Goal: Use online tool/utility: Utilize a website feature to perform a specific function

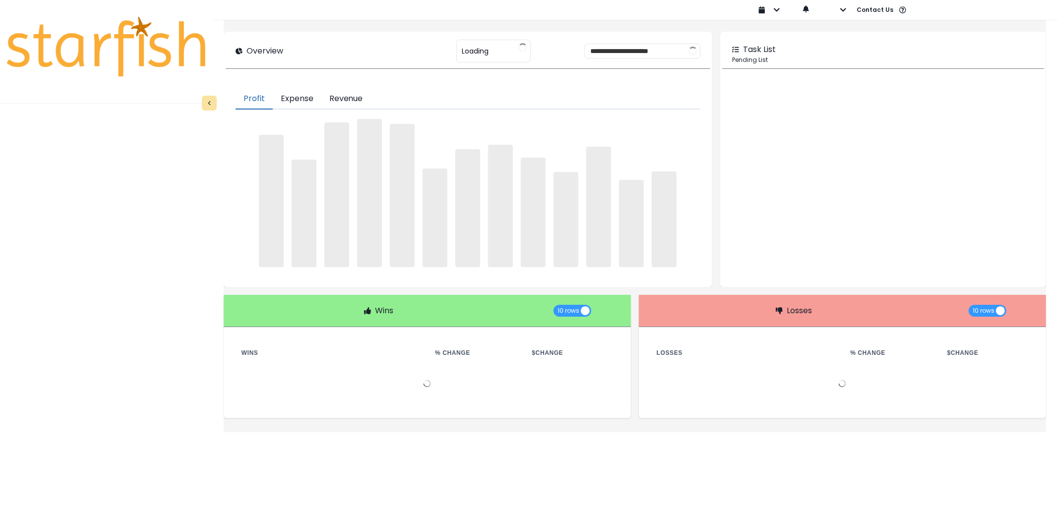
type input "********"
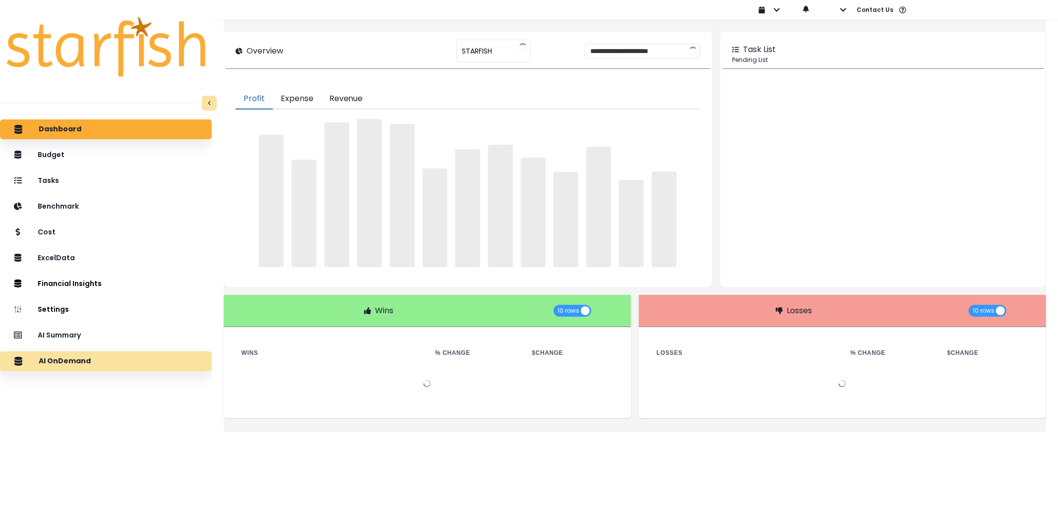
click at [129, 356] on div "AI OnDemand" at bounding box center [106, 361] width 196 height 21
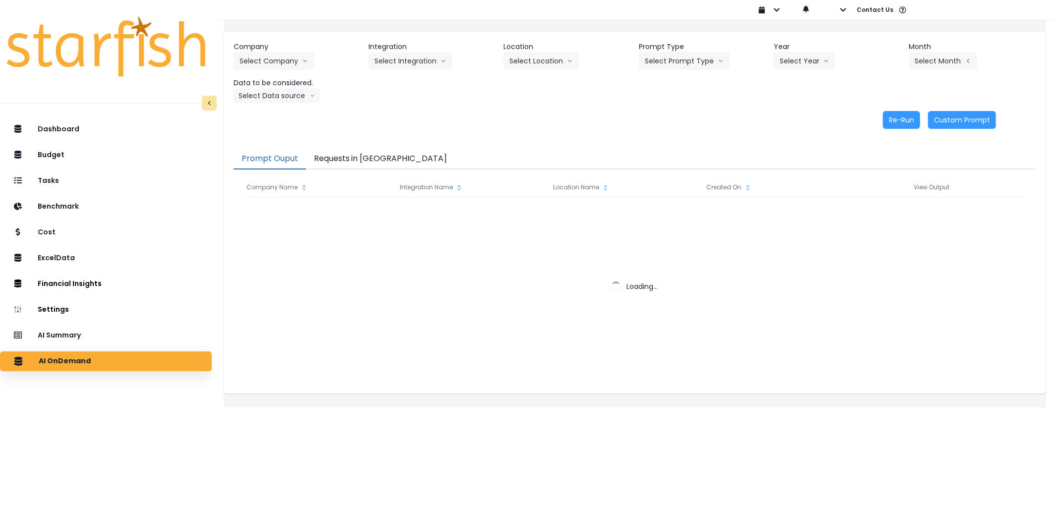
click at [376, 157] on button "Requests in [GEOGRAPHIC_DATA]" at bounding box center [380, 159] width 149 height 21
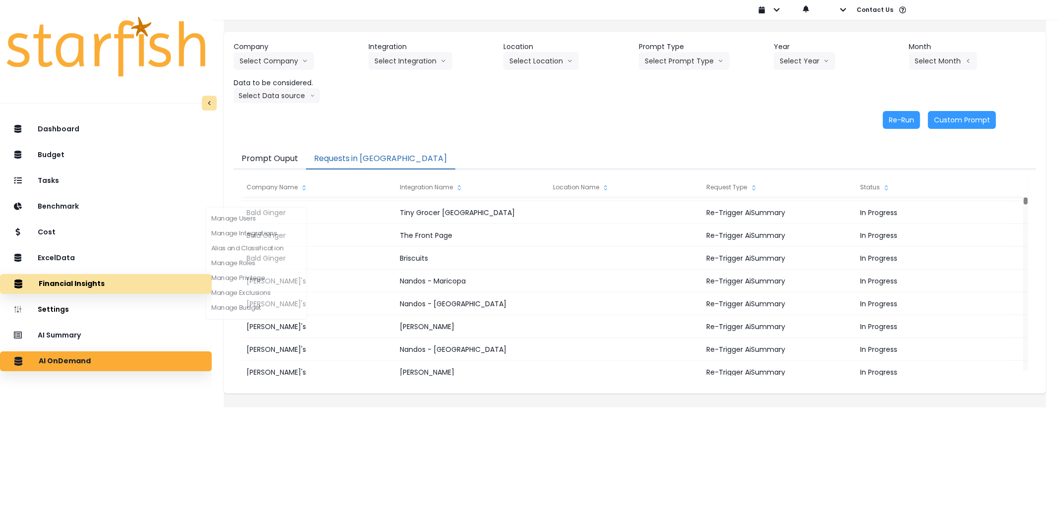
drag, startPoint x: 87, startPoint y: 333, endPoint x: 109, endPoint y: 279, distance: 57.8
click at [87, 329] on div "AI Summary" at bounding box center [106, 335] width 196 height 20
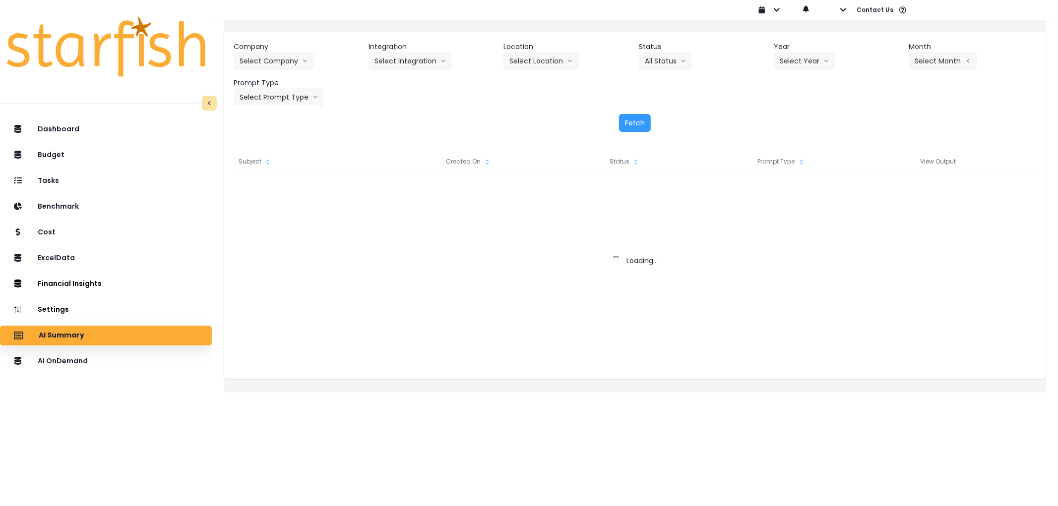
click at [285, 50] on header "Company" at bounding box center [297, 47] width 127 height 10
click at [281, 67] on button "Select Company" at bounding box center [274, 61] width 80 height 18
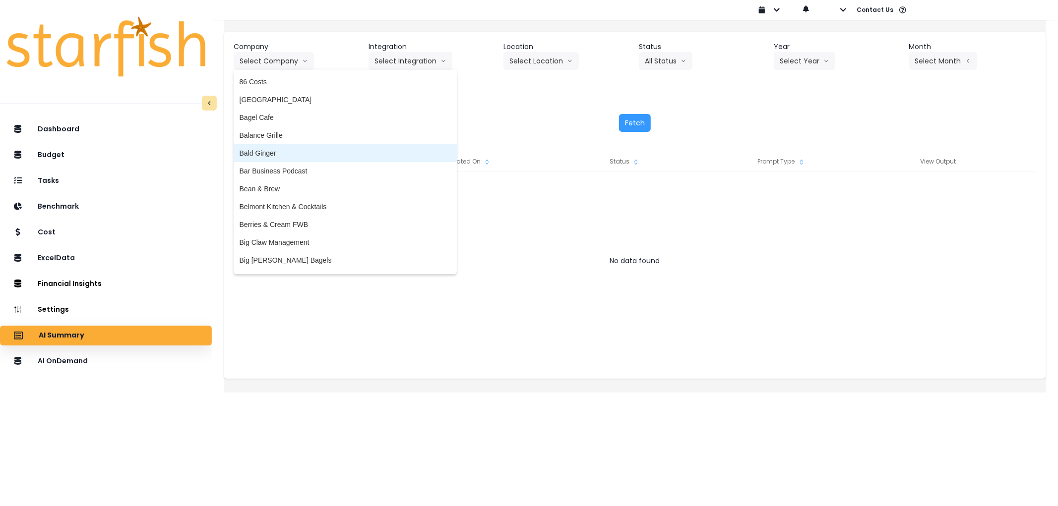
click at [286, 154] on span "Bald Ginger" at bounding box center [345, 153] width 211 height 10
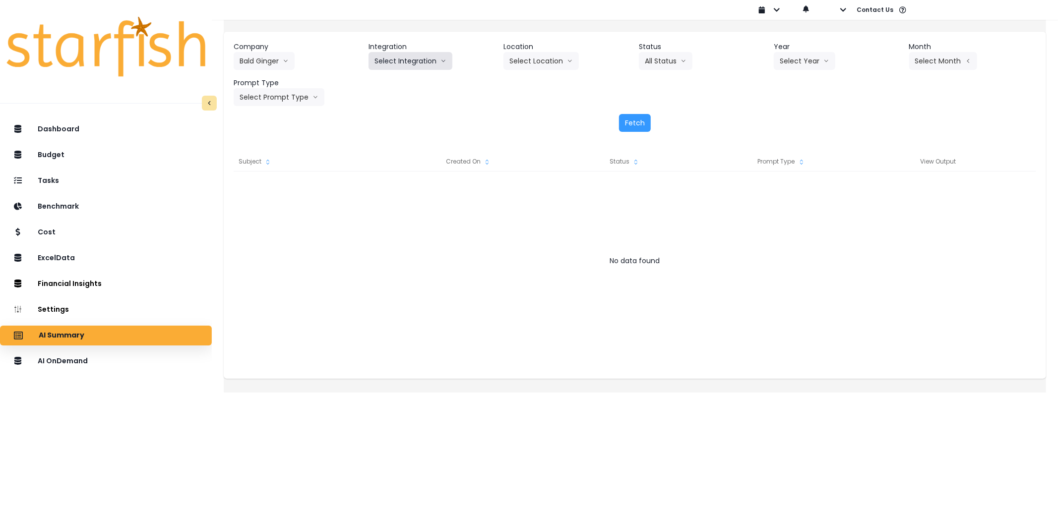
click at [413, 62] on button "Select Integration" at bounding box center [411, 61] width 84 height 18
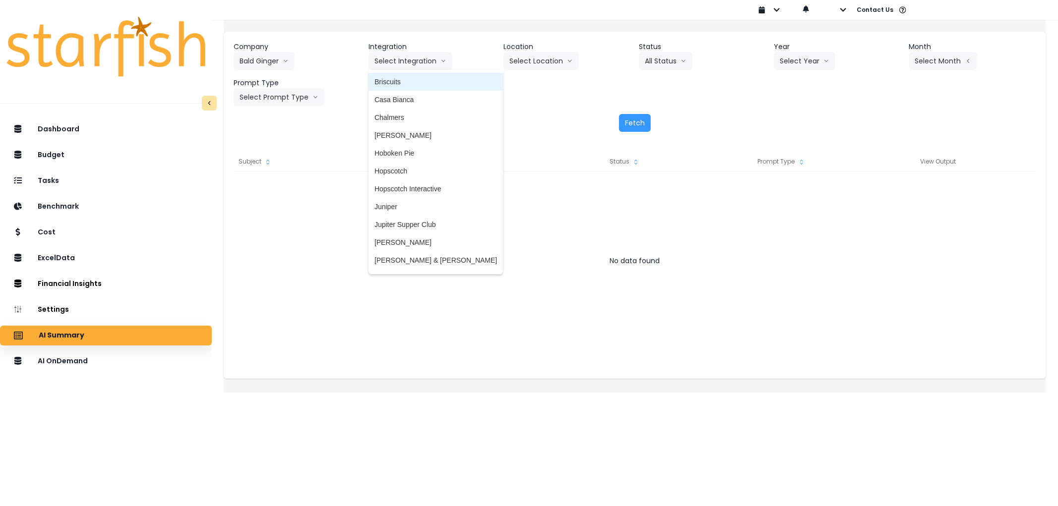
click at [407, 86] on span "Briscuits" at bounding box center [435, 82] width 123 height 10
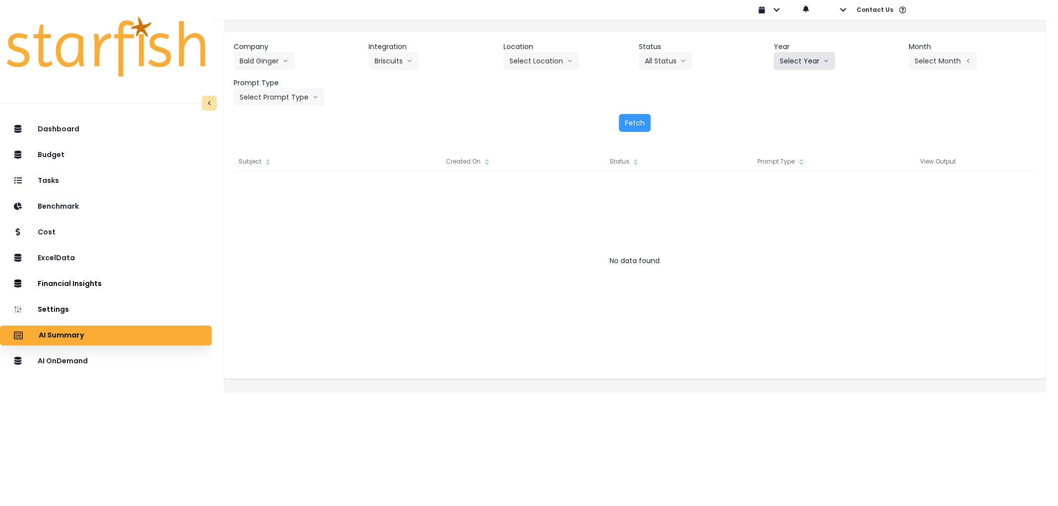
click at [799, 53] on button "Select Year" at bounding box center [805, 61] width 62 height 18
click at [794, 122] on li "2025" at bounding box center [787, 118] width 27 height 18
click at [909, 70] on div "Company Bald Ginger 86 Costs Asti Bagel Cafe Balance Grille Bald Ginger Bar Bus…" at bounding box center [635, 74] width 803 height 64
click at [925, 60] on button "Select Month" at bounding box center [943, 61] width 68 height 18
click at [887, 164] on li "July" at bounding box center [893, 171] width 31 height 18
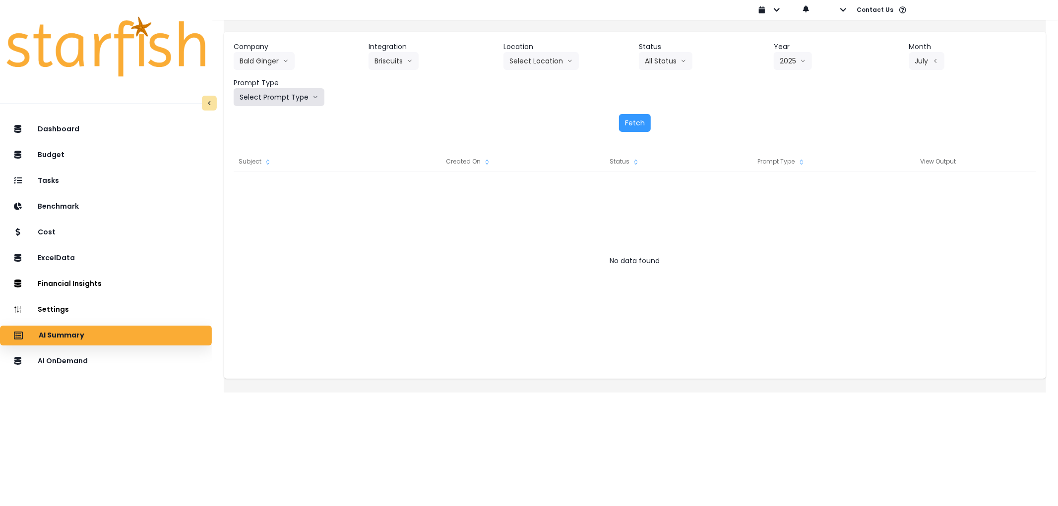
drag, startPoint x: 296, startPoint y: 101, endPoint x: 261, endPoint y: 121, distance: 40.0
click at [287, 109] on div "Company Bald Ginger 86 Costs Asti Bagel Cafe Balance Grille Bald Ginger Bar Bus…" at bounding box center [635, 87] width 822 height 110
click at [274, 93] on button "Select Prompt Type" at bounding box center [279, 97] width 91 height 18
click at [273, 172] on span "Error Task" at bounding box center [268, 172] width 56 height 10
click at [623, 127] on button "Fetch" at bounding box center [635, 123] width 32 height 18
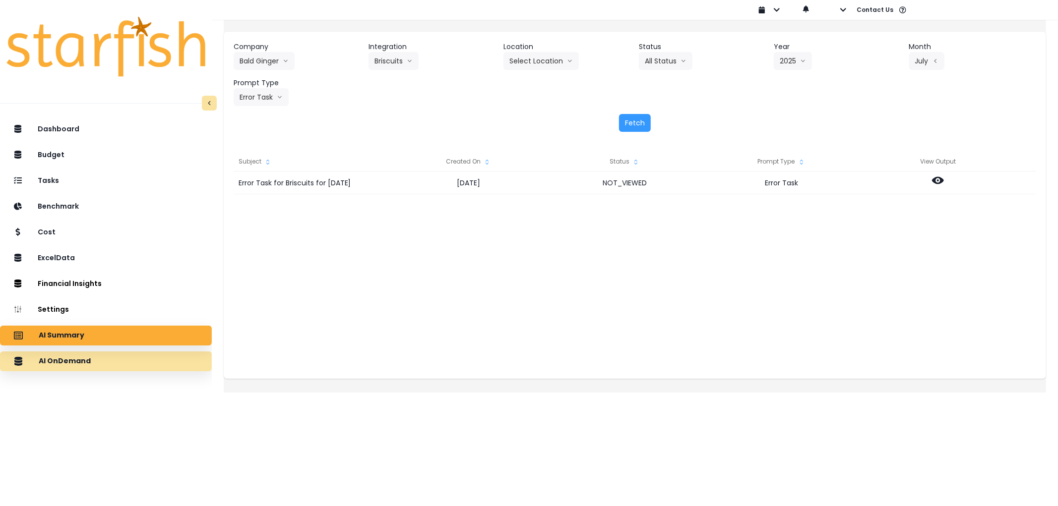
click at [108, 354] on div "AI OnDemand" at bounding box center [106, 361] width 196 height 21
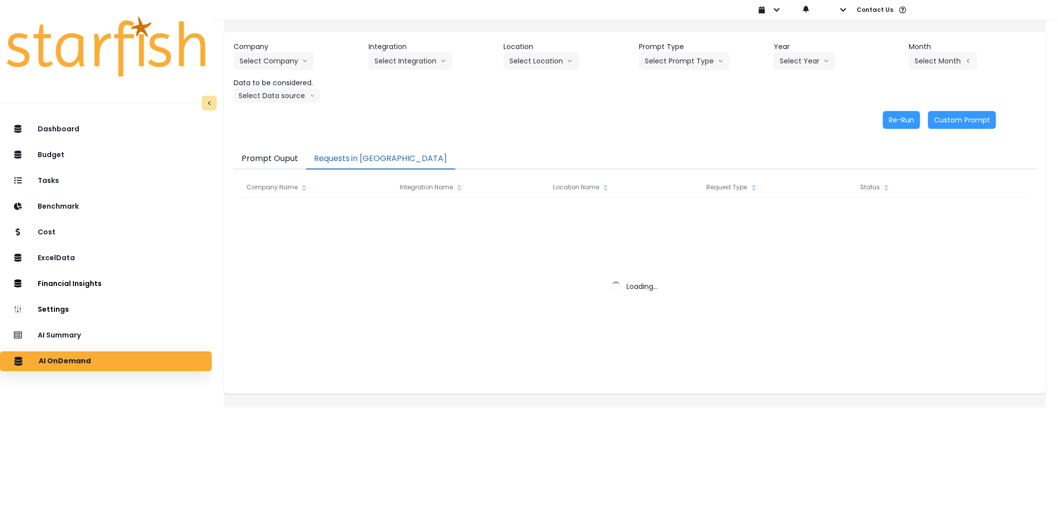
click at [398, 166] on button "Requests in [GEOGRAPHIC_DATA]" at bounding box center [380, 159] width 149 height 21
